Goal: Task Accomplishment & Management: Complete application form

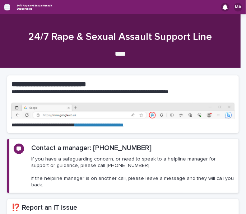
click at [9, 9] on icon "button" at bounding box center [7, 7] width 6 height 5
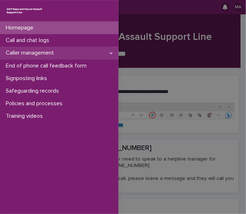
click at [24, 56] on p "Caller management" at bounding box center [31, 53] width 57 height 7
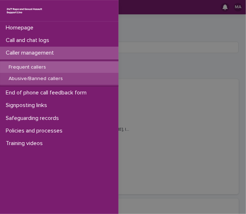
click at [24, 77] on p "Abusive/Banned callers" at bounding box center [36, 79] width 66 height 6
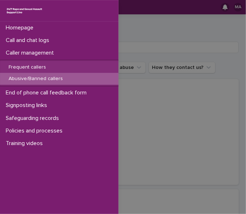
click at [161, 51] on div "Homepage Call and chat logs Caller management Frequent callers Abusive/Banned c…" at bounding box center [123, 107] width 246 height 214
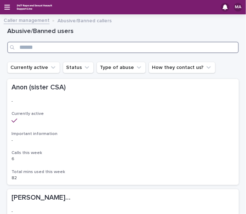
click at [163, 46] on input "Search" at bounding box center [123, 47] width 232 height 11
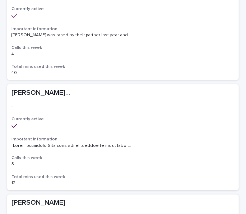
scroll to position [144, 0]
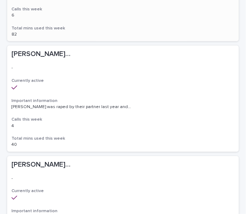
click at [125, 122] on h3 "Calls this week" at bounding box center [122, 120] width 223 height 6
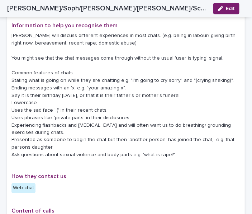
scroll to position [108, 0]
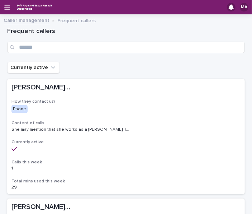
click at [12, 9] on div "MA" at bounding box center [126, 7] width 252 height 14
click at [11, 9] on div "MA" at bounding box center [126, 7] width 252 height 14
click at [10, 9] on div "MA" at bounding box center [126, 7] width 252 height 14
click at [5, 6] on icon "button" at bounding box center [7, 7] width 6 height 6
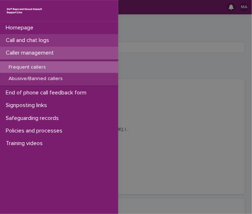
click at [44, 42] on p "Call and chat logs" at bounding box center [29, 40] width 52 height 7
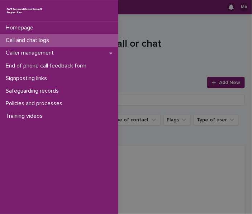
click at [226, 84] on div "Homepage Call and chat logs Caller management End of phone call feedback form S…" at bounding box center [126, 107] width 252 height 214
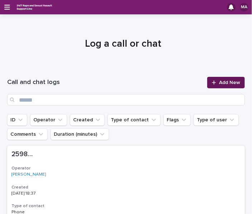
click at [227, 83] on span "Add New" at bounding box center [229, 82] width 21 height 5
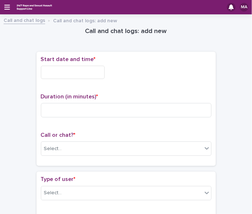
click at [62, 77] on input "text" at bounding box center [73, 72] width 64 height 13
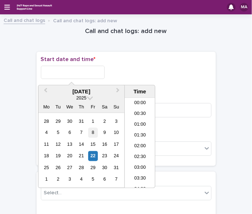
scroll to position [262, 0]
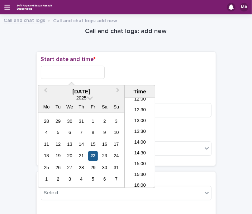
click at [96, 153] on div "22" at bounding box center [93, 156] width 10 height 10
click at [82, 71] on input "**********" at bounding box center [73, 72] width 64 height 13
type input "**********"
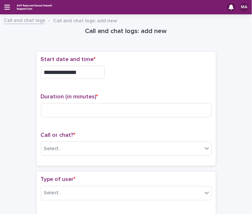
click at [123, 75] on div "**********" at bounding box center [126, 72] width 171 height 13
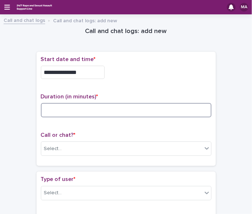
click at [116, 110] on input at bounding box center [126, 110] width 171 height 14
type input "**"
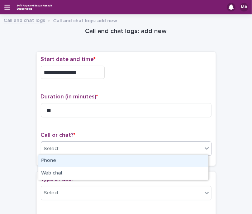
click at [94, 143] on div "Select..." at bounding box center [121, 149] width 161 height 12
click at [85, 158] on div "Phone" at bounding box center [123, 161] width 170 height 13
click at [98, 145] on div "Phone" at bounding box center [117, 149] width 153 height 12
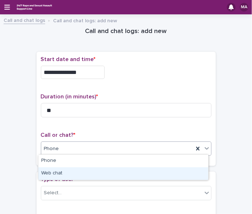
click at [80, 173] on div "Web chat" at bounding box center [123, 173] width 170 height 13
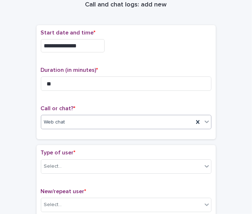
scroll to position [36, 0]
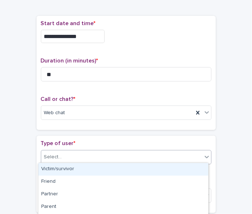
click at [103, 152] on div "Select..." at bounding box center [121, 157] width 161 height 12
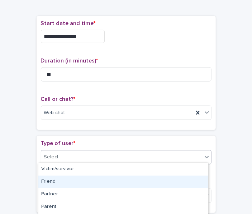
click at [80, 178] on div "Friend" at bounding box center [123, 182] width 170 height 13
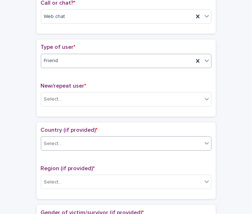
scroll to position [144, 0]
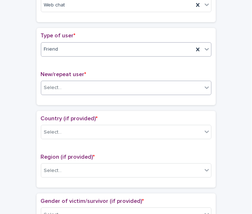
click at [98, 89] on div "Select..." at bounding box center [121, 88] width 161 height 12
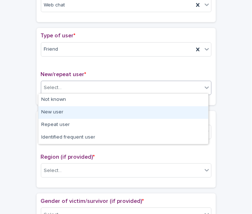
click at [75, 114] on div "New user" at bounding box center [123, 112] width 170 height 13
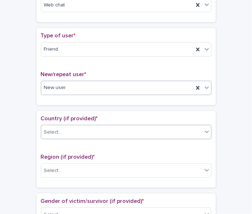
click at [66, 128] on div "Select..." at bounding box center [121, 132] width 161 height 12
click at [148, 129] on div "Select..." at bounding box center [121, 132] width 161 height 12
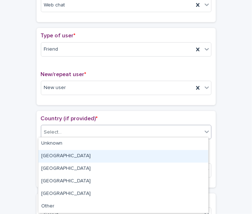
click at [111, 159] on div "[GEOGRAPHIC_DATA]" at bounding box center [123, 156] width 170 height 13
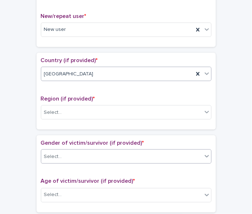
scroll to position [215, 0]
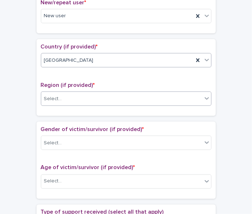
click at [130, 93] on div "Select..." at bounding box center [121, 99] width 161 height 12
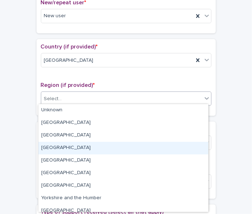
scroll to position [31, 0]
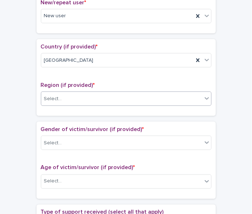
click at [108, 94] on div "Select..." at bounding box center [121, 99] width 161 height 12
click at [121, 98] on div "Select..." at bounding box center [121, 99] width 161 height 12
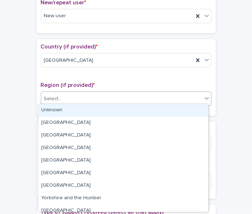
click at [116, 108] on div "Unknown" at bounding box center [123, 110] width 170 height 13
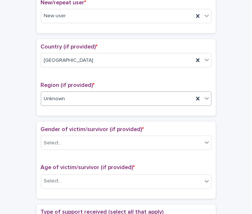
scroll to position [287, 0]
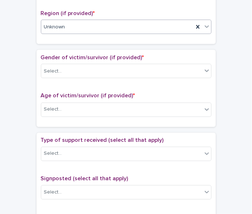
click at [132, 29] on div "Unknown" at bounding box center [117, 27] width 153 height 12
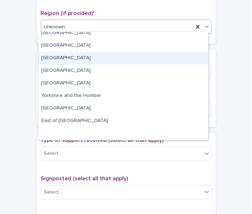
scroll to position [0, 0]
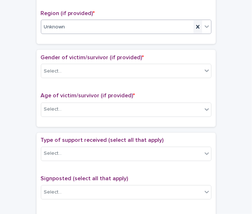
click at [195, 25] on icon at bounding box center [198, 26] width 7 height 7
click at [117, 112] on div "Select..." at bounding box center [121, 110] width 161 height 12
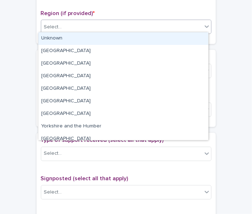
click at [130, 25] on div "Select..." at bounding box center [121, 27] width 161 height 12
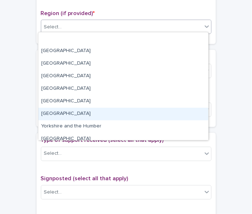
scroll to position [31, 0]
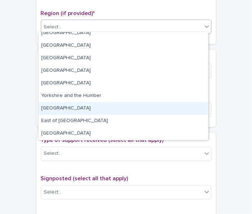
click at [99, 111] on div "[GEOGRAPHIC_DATA]" at bounding box center [123, 108] width 170 height 13
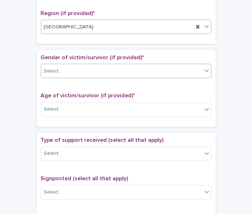
click at [133, 64] on div "Select..." at bounding box center [126, 71] width 171 height 14
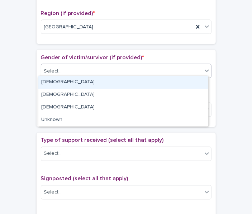
click at [119, 80] on div "[DEMOGRAPHIC_DATA]" at bounding box center [123, 82] width 170 height 13
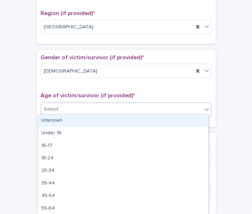
click at [106, 110] on div "Select..." at bounding box center [121, 110] width 161 height 12
click at [98, 121] on div "Unknown" at bounding box center [123, 121] width 170 height 13
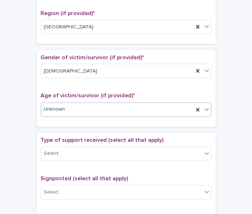
scroll to position [359, 0]
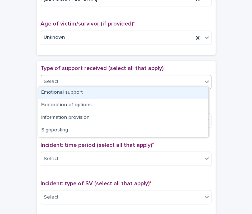
click at [123, 81] on div "Select..." at bounding box center [121, 82] width 161 height 12
click at [85, 93] on div "Emotional support" at bounding box center [123, 93] width 170 height 13
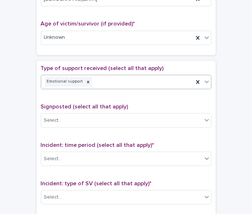
click at [123, 81] on div "Emotional support" at bounding box center [117, 82] width 153 height 13
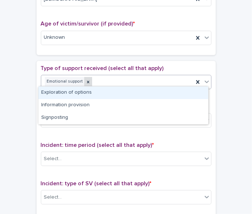
click at [84, 79] on div at bounding box center [88, 82] width 8 height 10
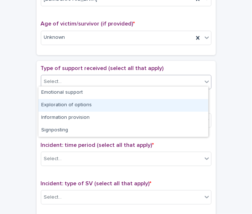
click at [93, 78] on div "Select..." at bounding box center [121, 82] width 161 height 12
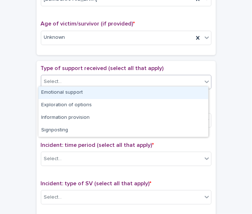
click at [98, 79] on div "Select..." at bounding box center [121, 82] width 161 height 12
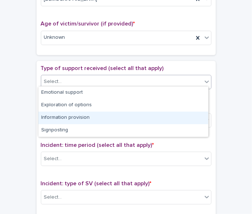
click at [70, 118] on div "Information provision" at bounding box center [123, 118] width 170 height 13
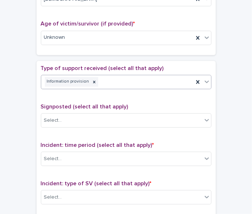
click at [114, 79] on div "Information provision" at bounding box center [117, 82] width 153 height 13
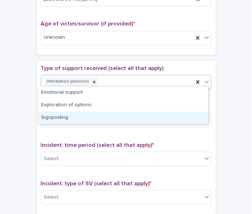
click at [88, 117] on div "Signposting" at bounding box center [123, 118] width 170 height 13
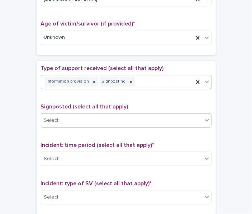
scroll to position [431, 0]
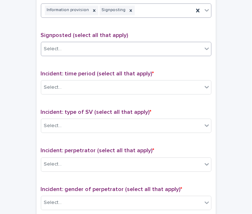
click at [121, 43] on div "Select..." at bounding box center [121, 49] width 161 height 12
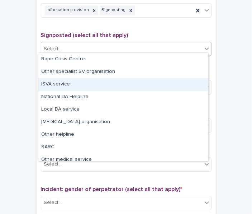
click at [92, 87] on div "ISVA service" at bounding box center [123, 84] width 170 height 13
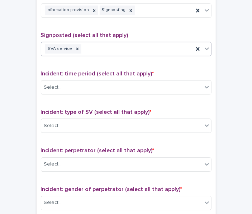
click at [129, 49] on div "ISVA service" at bounding box center [117, 49] width 153 height 13
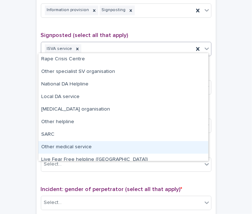
scroll to position [31, 0]
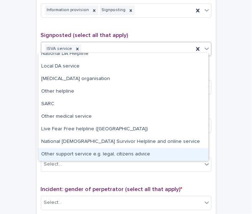
click at [76, 150] on div "Other support service e.g. legal, citizens advice" at bounding box center [123, 154] width 170 height 13
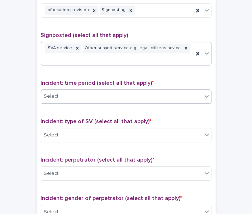
click at [101, 90] on div "Select..." at bounding box center [121, 96] width 161 height 12
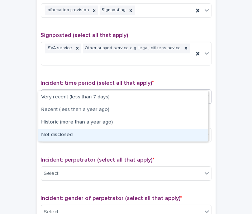
click at [77, 134] on div "Not disclosed" at bounding box center [123, 135] width 170 height 13
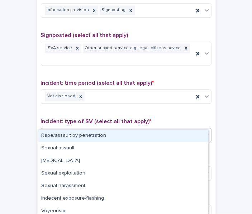
click at [85, 129] on div "Select..." at bounding box center [121, 135] width 161 height 12
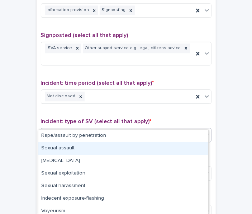
click at [81, 151] on div "Sexual assault" at bounding box center [123, 148] width 170 height 13
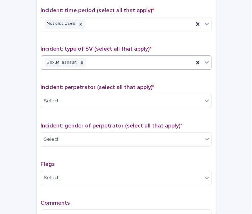
scroll to position [538, 0]
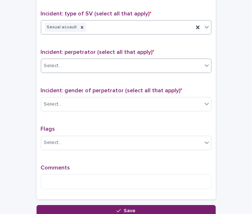
click at [121, 60] on div "Select..." at bounding box center [121, 66] width 161 height 12
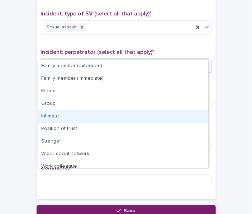
click at [78, 115] on div "Intimate" at bounding box center [123, 116] width 170 height 13
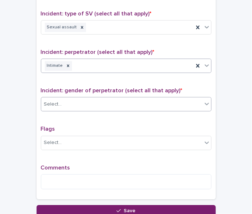
click at [94, 98] on div "Select..." at bounding box center [121, 104] width 161 height 12
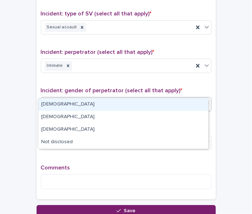
click at [84, 103] on div "[DEMOGRAPHIC_DATA]" at bounding box center [123, 104] width 170 height 13
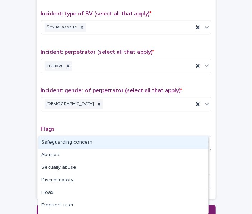
click at [80, 137] on div "Select..." at bounding box center [121, 143] width 161 height 12
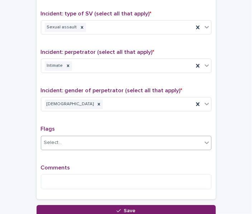
click at [84, 136] on div "Select..." at bounding box center [126, 143] width 171 height 14
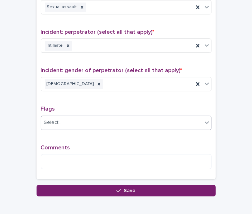
scroll to position [574, 0]
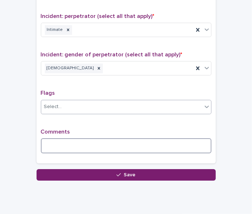
click at [86, 138] on textarea at bounding box center [126, 145] width 171 height 15
type textarea "*"
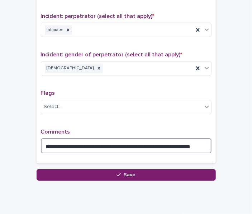
click at [134, 138] on textarea "**********" at bounding box center [126, 145] width 171 height 15
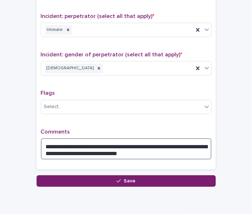
click at [134, 141] on textarea "**********" at bounding box center [126, 148] width 171 height 21
click at [153, 140] on textarea "**********" at bounding box center [126, 148] width 171 height 21
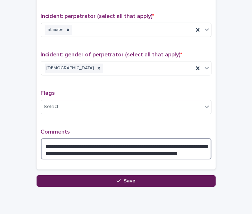
type textarea "**********"
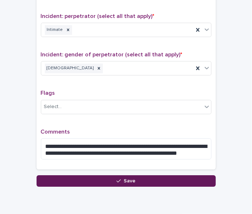
click at [149, 175] on button "Save" at bounding box center [126, 180] width 179 height 11
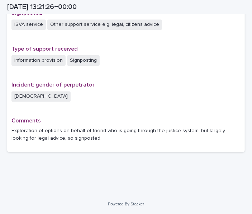
scroll to position [480, 0]
